Goal: Task Accomplishment & Management: Manage account settings

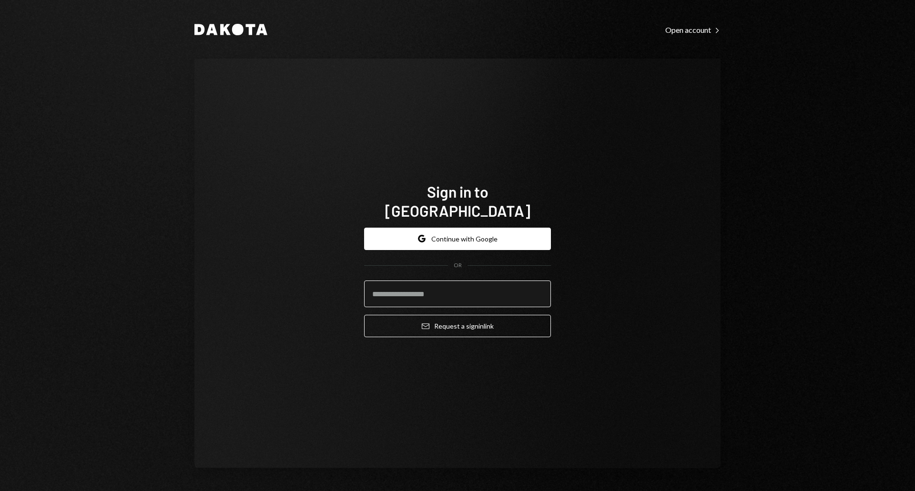
click at [447, 288] on input "email" at bounding box center [457, 294] width 187 height 27
click at [524, 284] on input "email" at bounding box center [457, 294] width 187 height 27
click at [0, 491] on com-1password-button at bounding box center [0, 491] width 0 height 0
click at [451, 281] on input "email" at bounding box center [457, 294] width 187 height 27
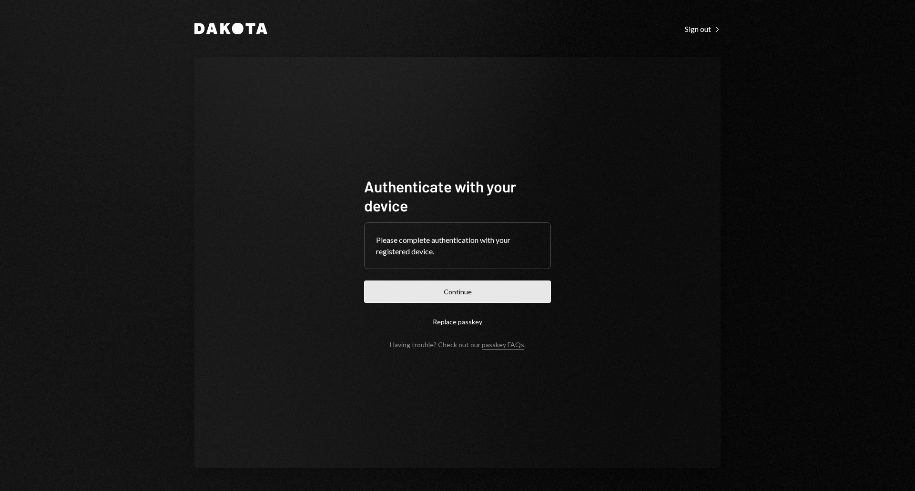
click at [474, 295] on button "Continue" at bounding box center [457, 292] width 187 height 22
click at [471, 291] on button "Continue" at bounding box center [457, 292] width 187 height 22
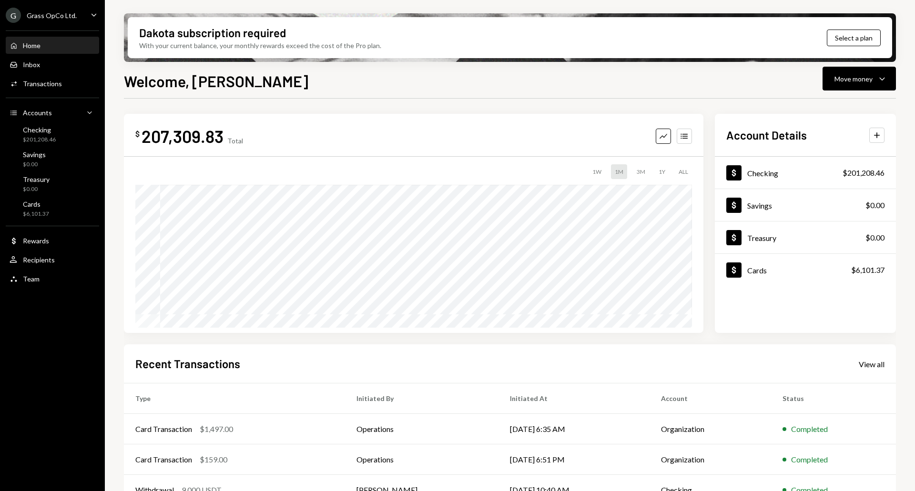
click at [59, 17] on div "Grass OpCo Ltd." at bounding box center [52, 15] width 50 height 8
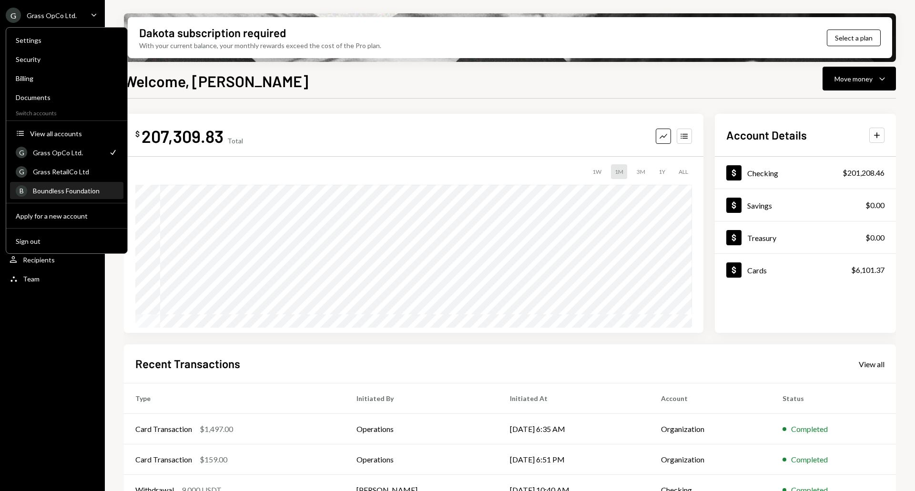
click at [85, 191] on div "Boundless Foundation" at bounding box center [75, 191] width 85 height 8
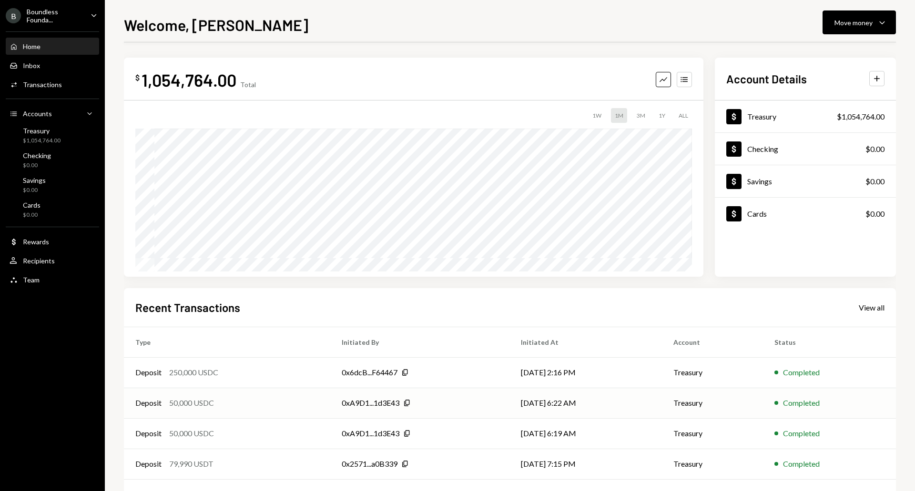
scroll to position [38, 0]
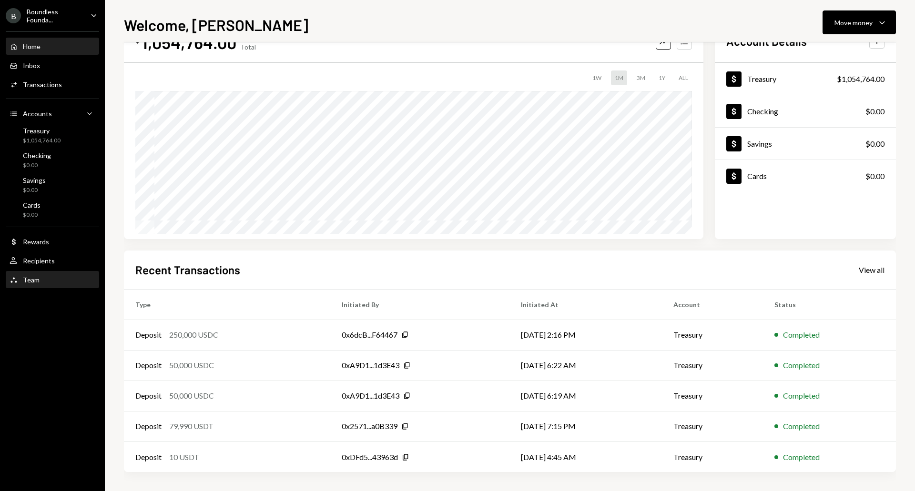
click at [39, 276] on div "Team Team" at bounding box center [53, 280] width 86 height 9
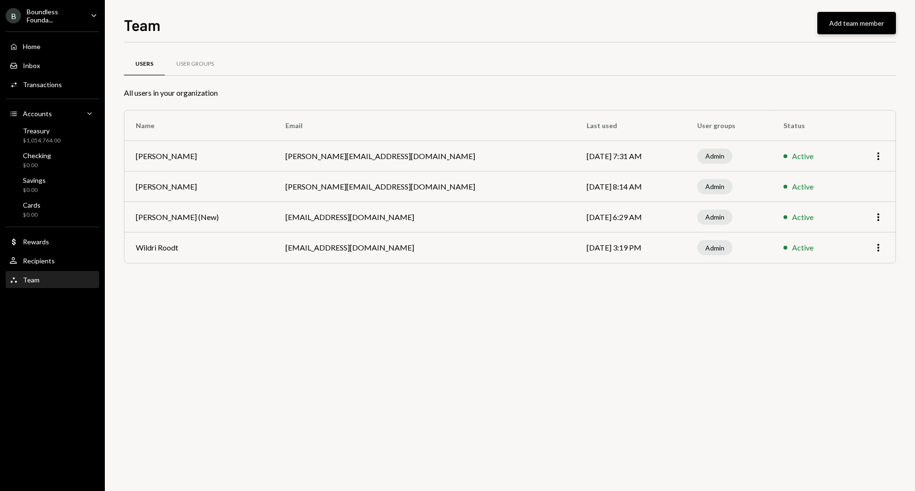
click at [851, 26] on button "Add team member" at bounding box center [856, 23] width 79 height 22
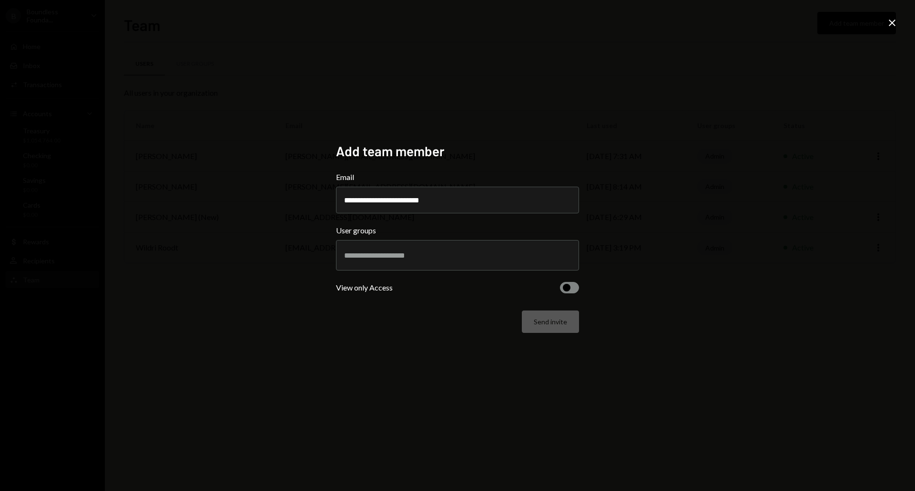
drag, startPoint x: 359, startPoint y: 201, endPoint x: 268, endPoint y: 189, distance: 91.7
click at [268, 189] on div "**********" at bounding box center [457, 245] width 915 height 491
type input "**********"
click at [396, 260] on input "text" at bounding box center [457, 255] width 227 height 9
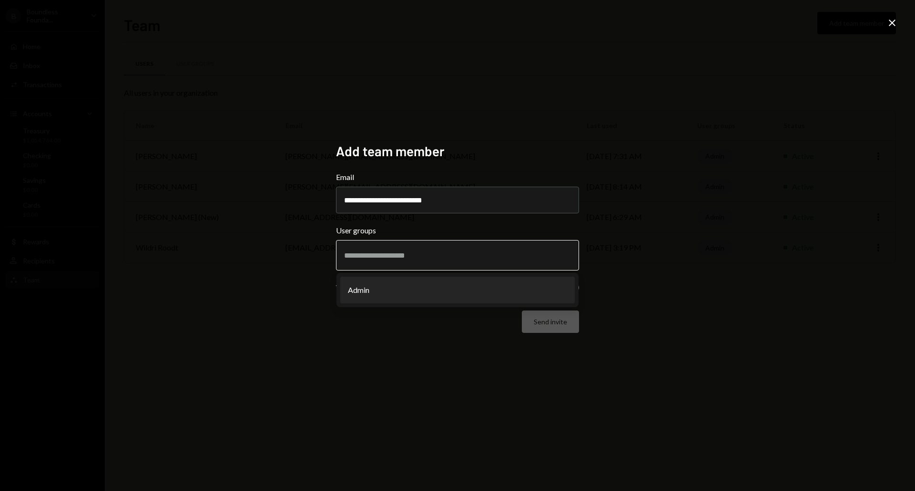
click at [383, 286] on li "Admin" at bounding box center [457, 290] width 234 height 27
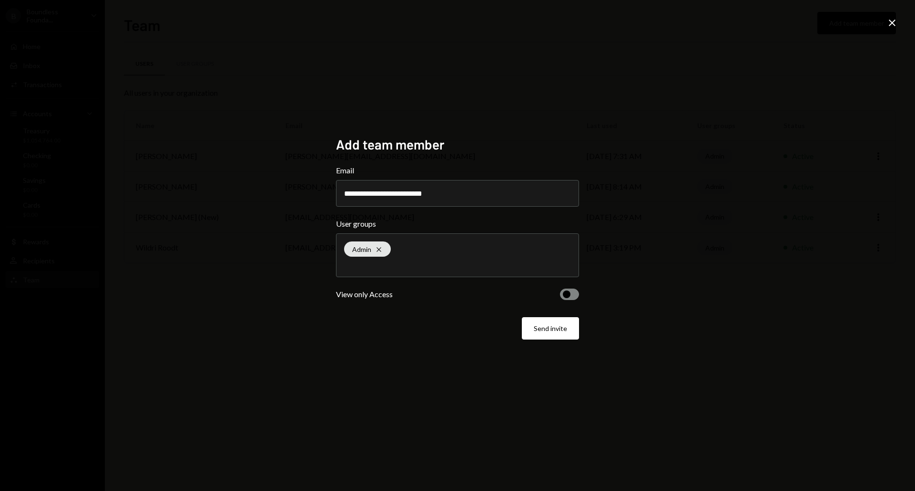
click at [570, 288] on form "**********" at bounding box center [457, 252] width 243 height 175
click at [569, 295] on span "button" at bounding box center [567, 295] width 8 height 8
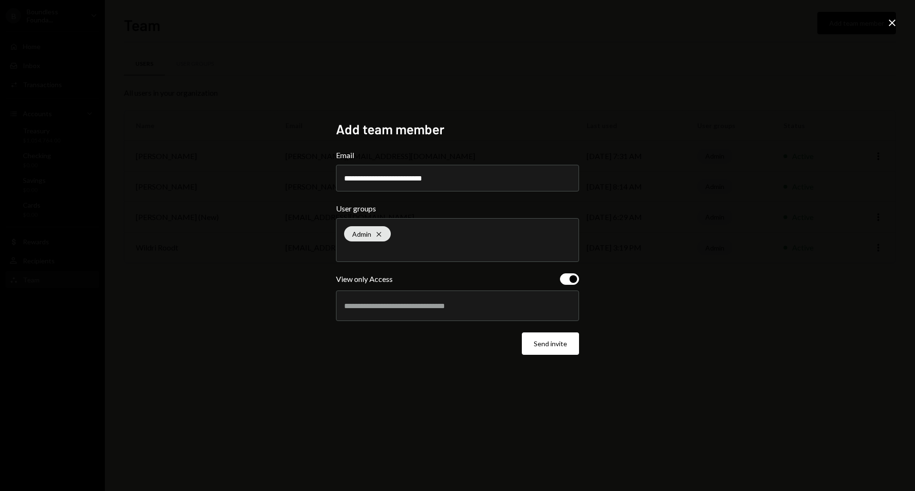
click at [467, 313] on div at bounding box center [457, 306] width 227 height 24
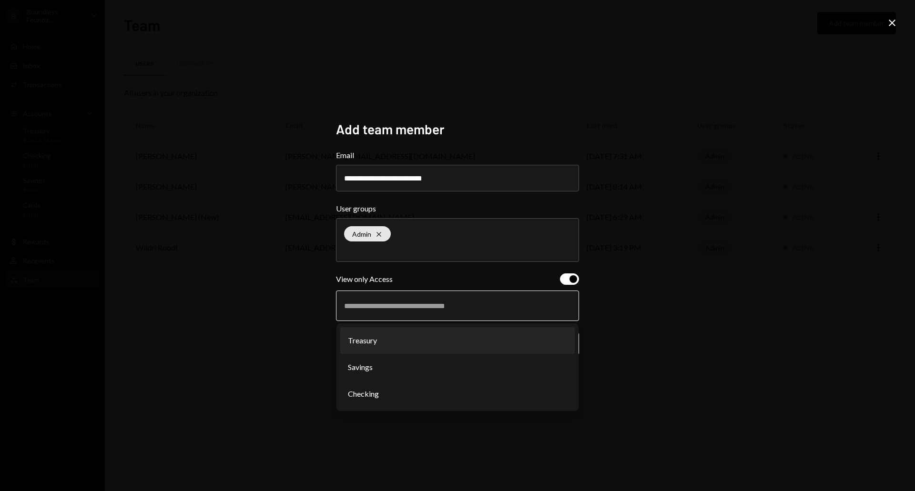
click at [352, 345] on li "Treasury" at bounding box center [457, 340] width 234 height 27
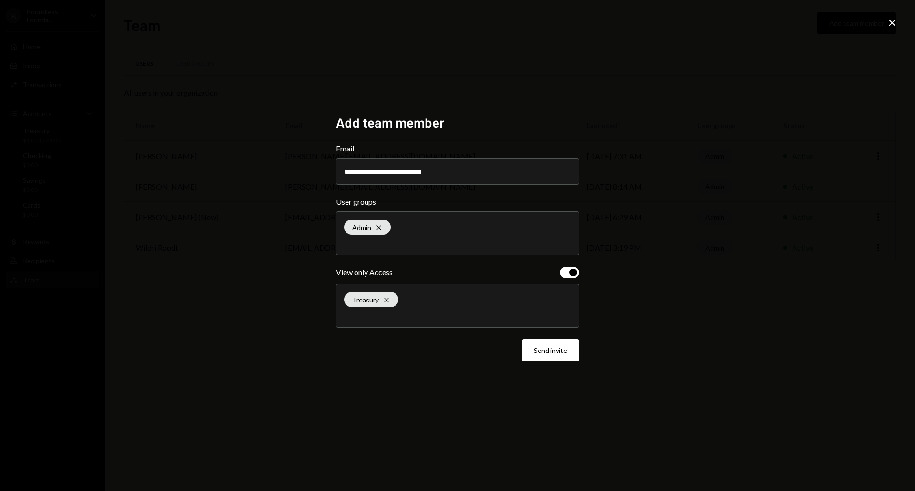
click at [374, 322] on div "Treasury Cross" at bounding box center [457, 305] width 227 height 43
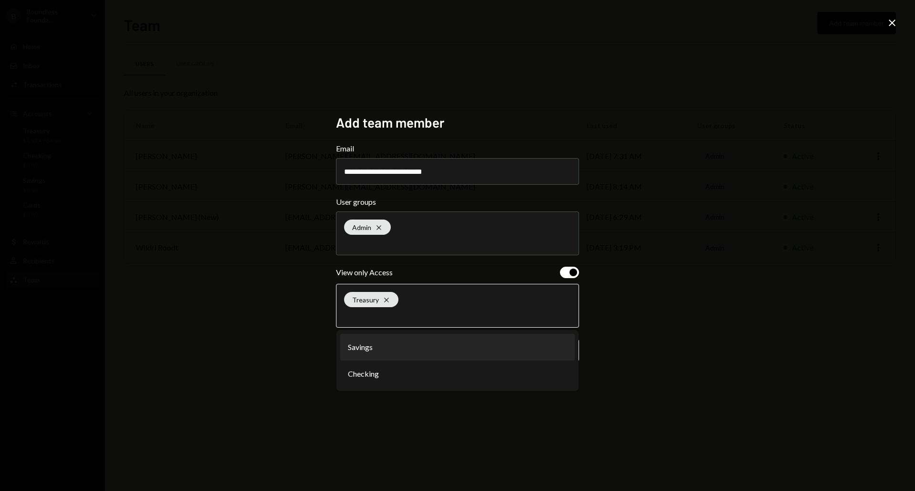
click at [370, 343] on li "Savings" at bounding box center [457, 347] width 234 height 27
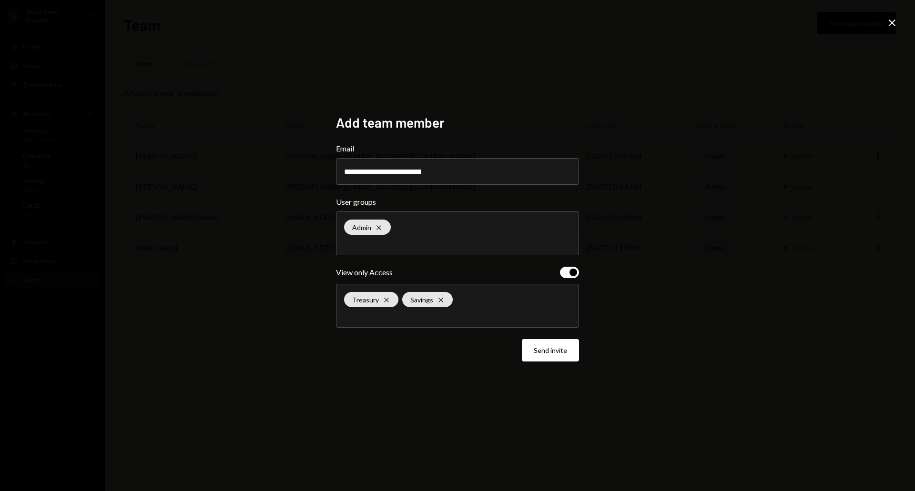
click at [376, 322] on div "Treasury Cross Savings Cross" at bounding box center [457, 305] width 227 height 43
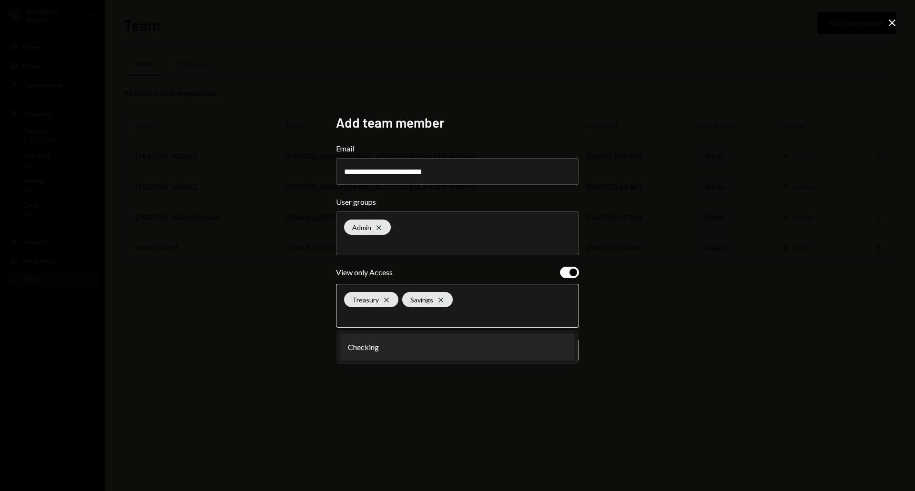
click at [375, 343] on li "Checking" at bounding box center [457, 347] width 234 height 27
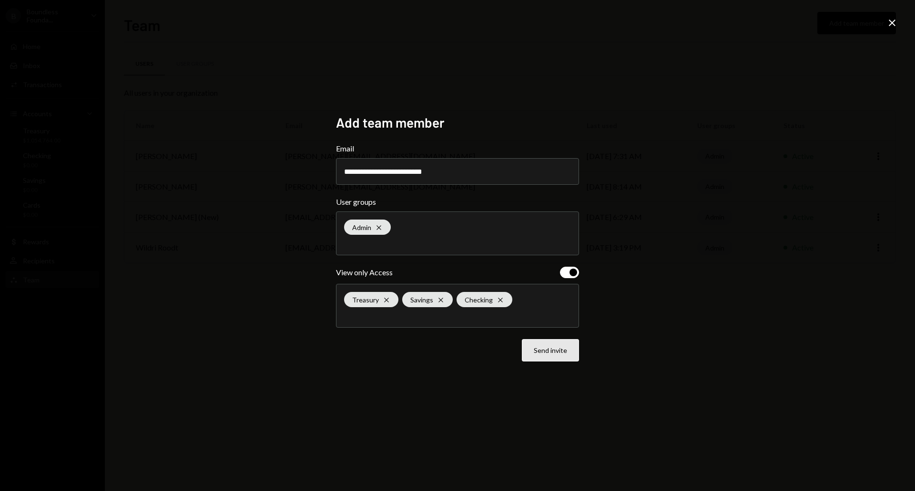
click at [560, 354] on button "Send invite" at bounding box center [550, 350] width 57 height 22
